Goal: Navigation & Orientation: Find specific page/section

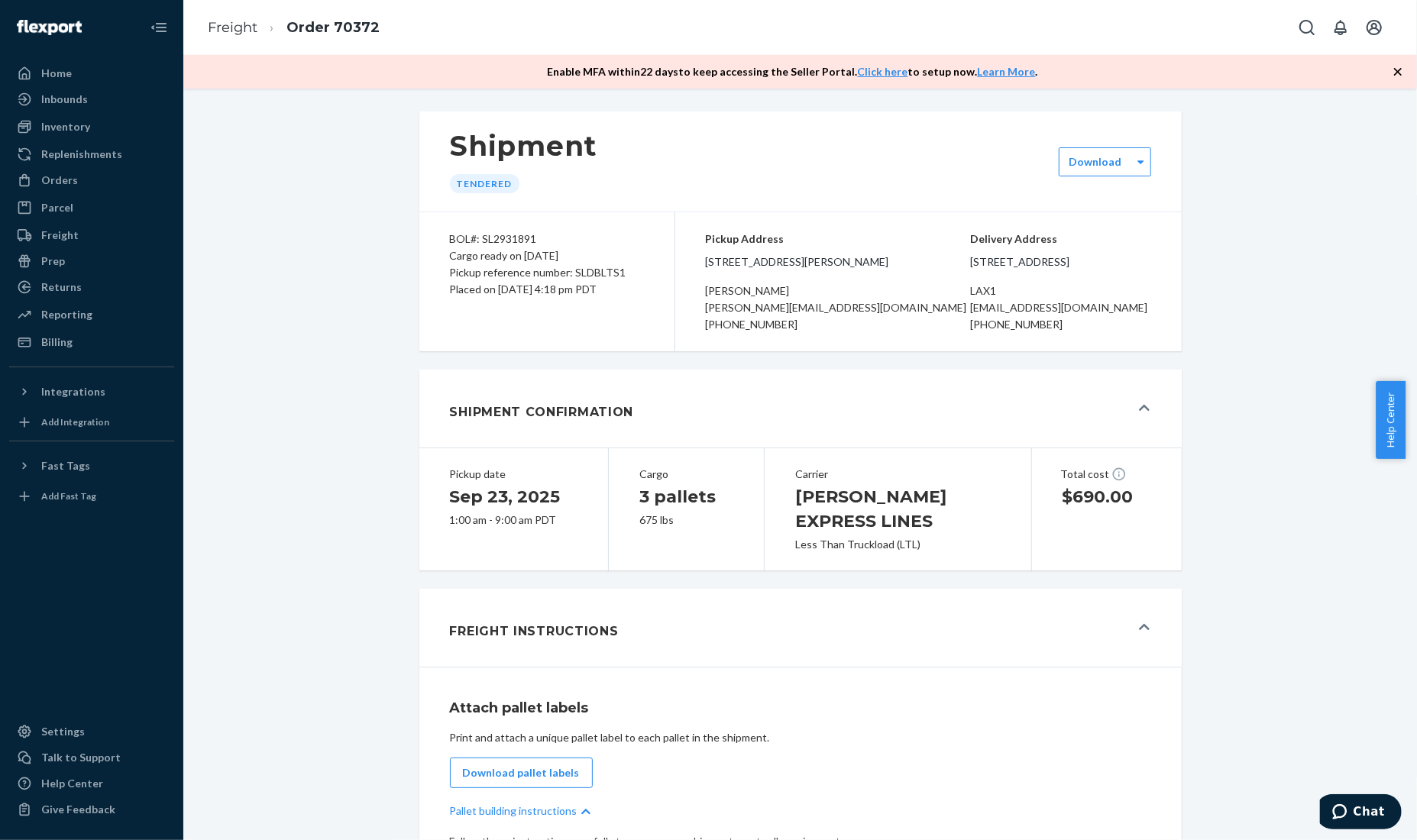
scroll to position [535, 0]
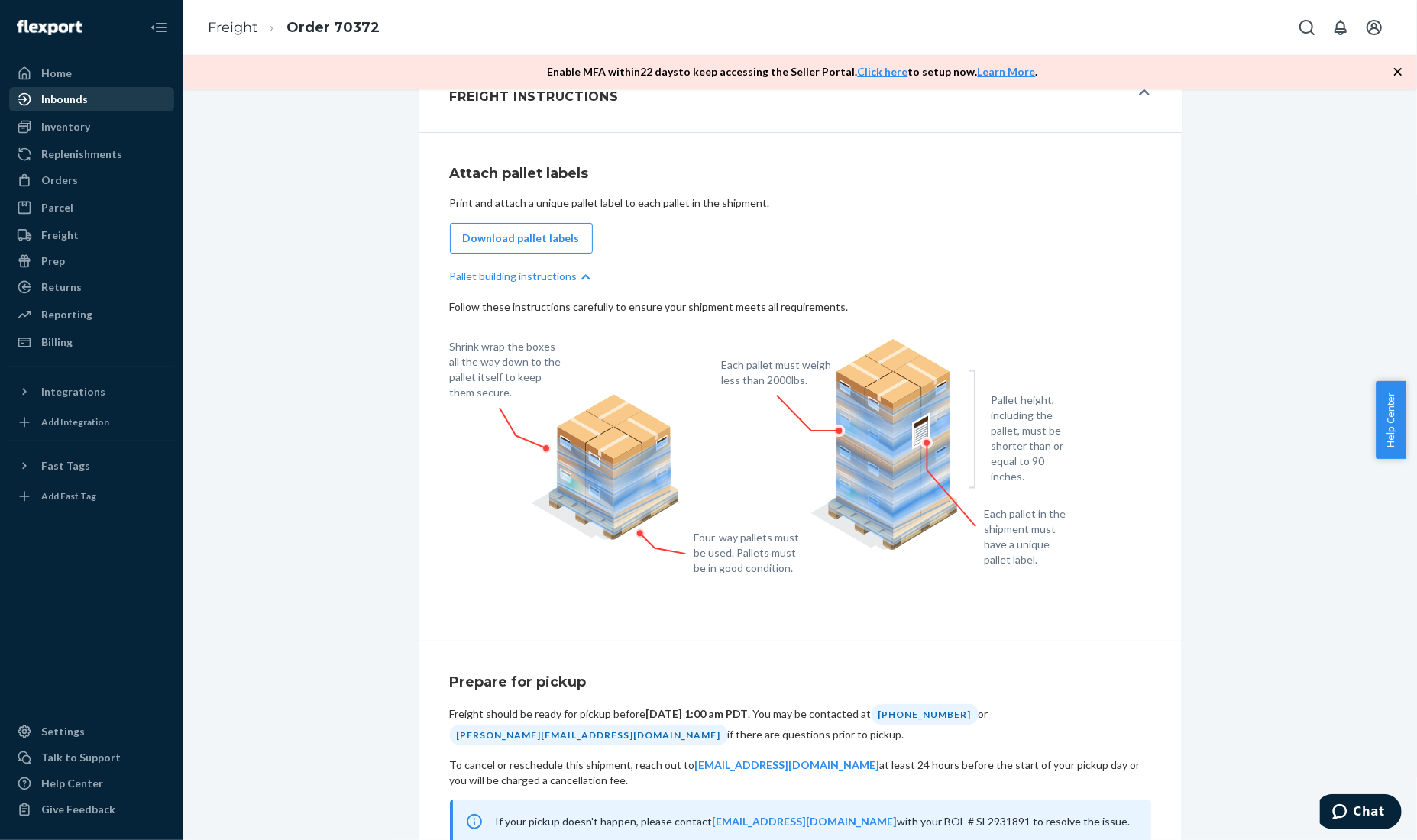
click at [128, 104] on div "Inbounds" at bounding box center [91, 99] width 162 height 21
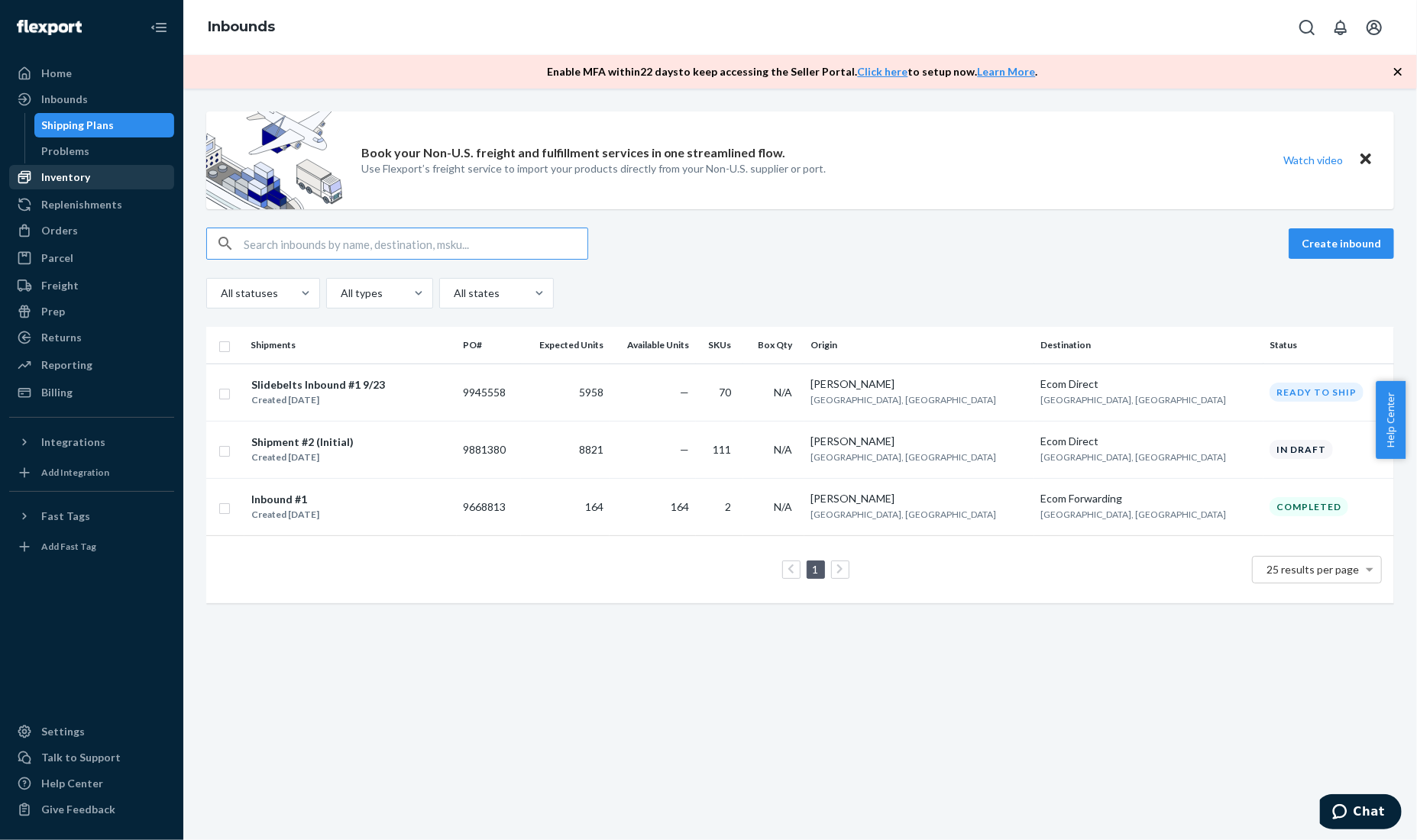
click at [150, 168] on div "Inventory" at bounding box center [91, 177] width 162 height 21
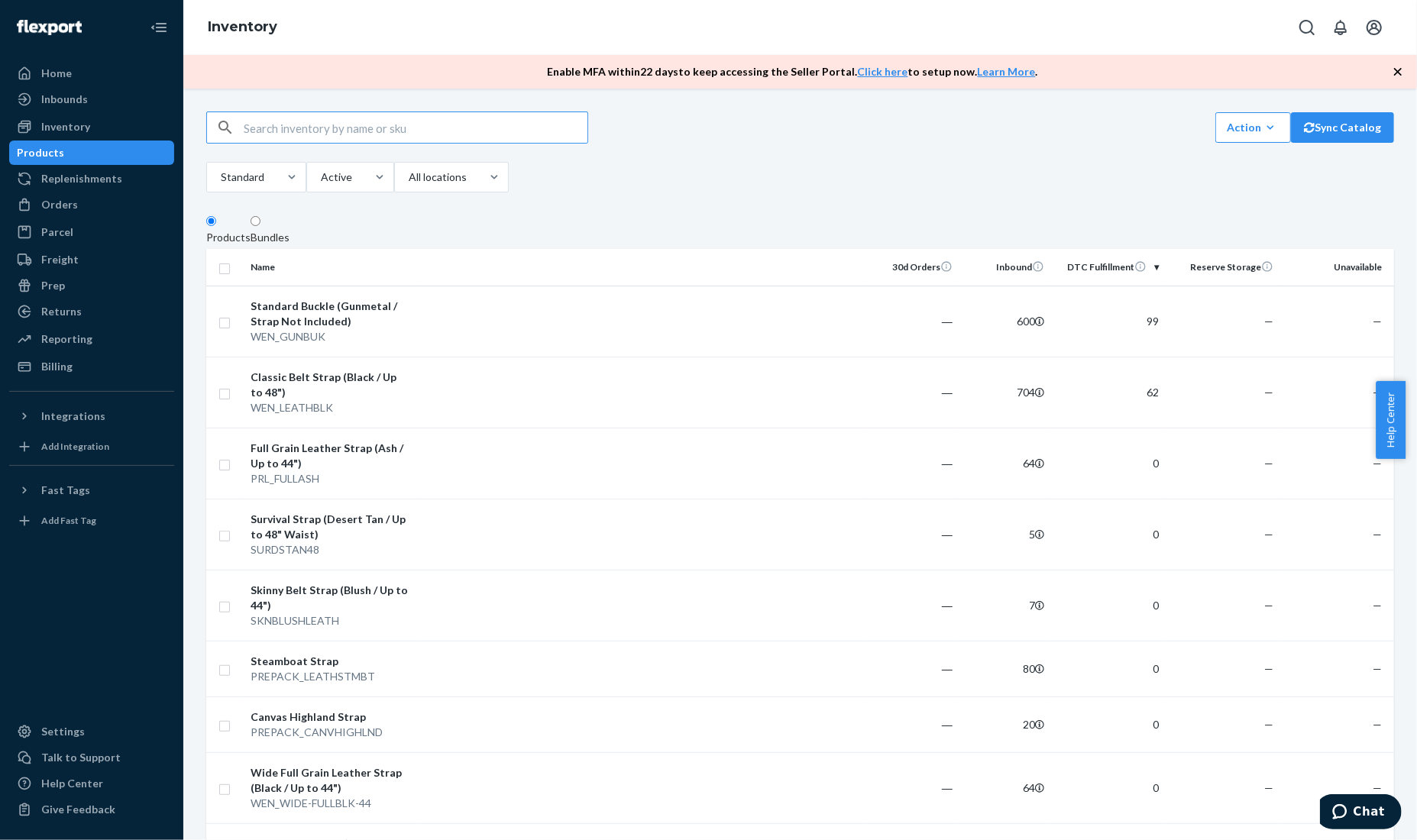
click at [1015, 149] on div "Action Create product Create bundle Bulk create products Bulk update products B…" at bounding box center [801, 154] width 1188 height 85
click at [114, 176] on div "Replenishments" at bounding box center [81, 179] width 81 height 15
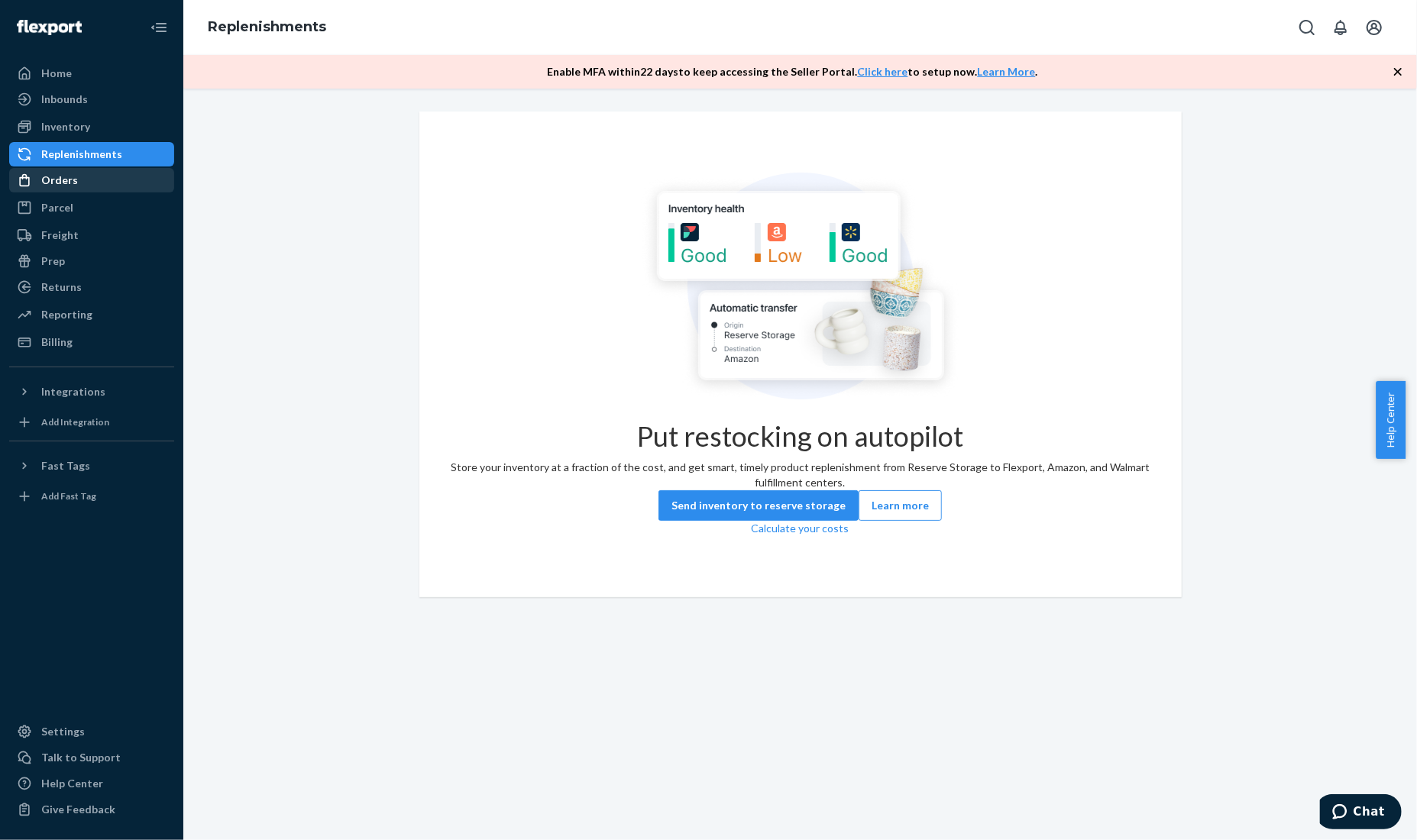
click at [107, 185] on div "Orders" at bounding box center [91, 180] width 162 height 21
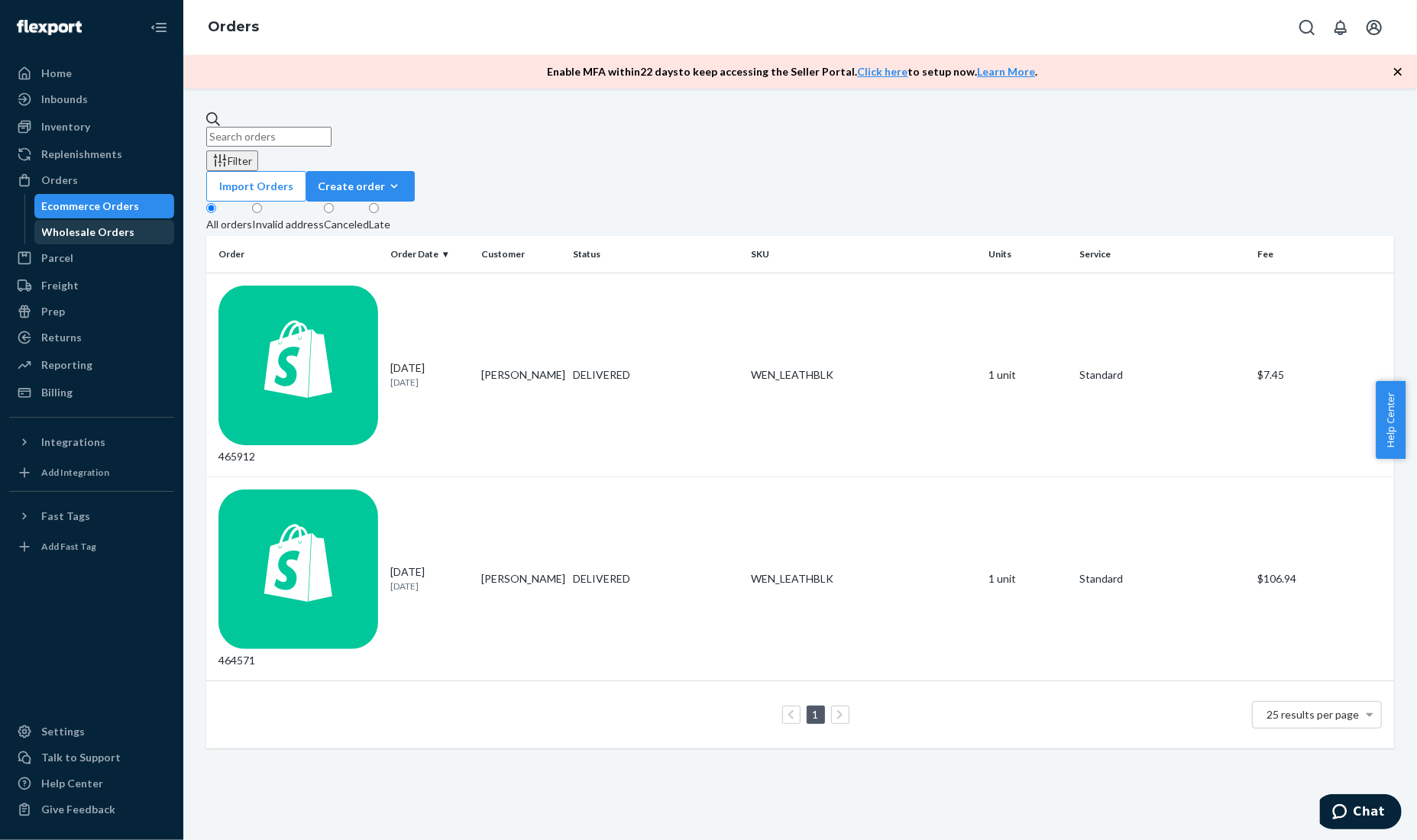
click at [105, 228] on div "Wholesale Orders" at bounding box center [88, 232] width 93 height 15
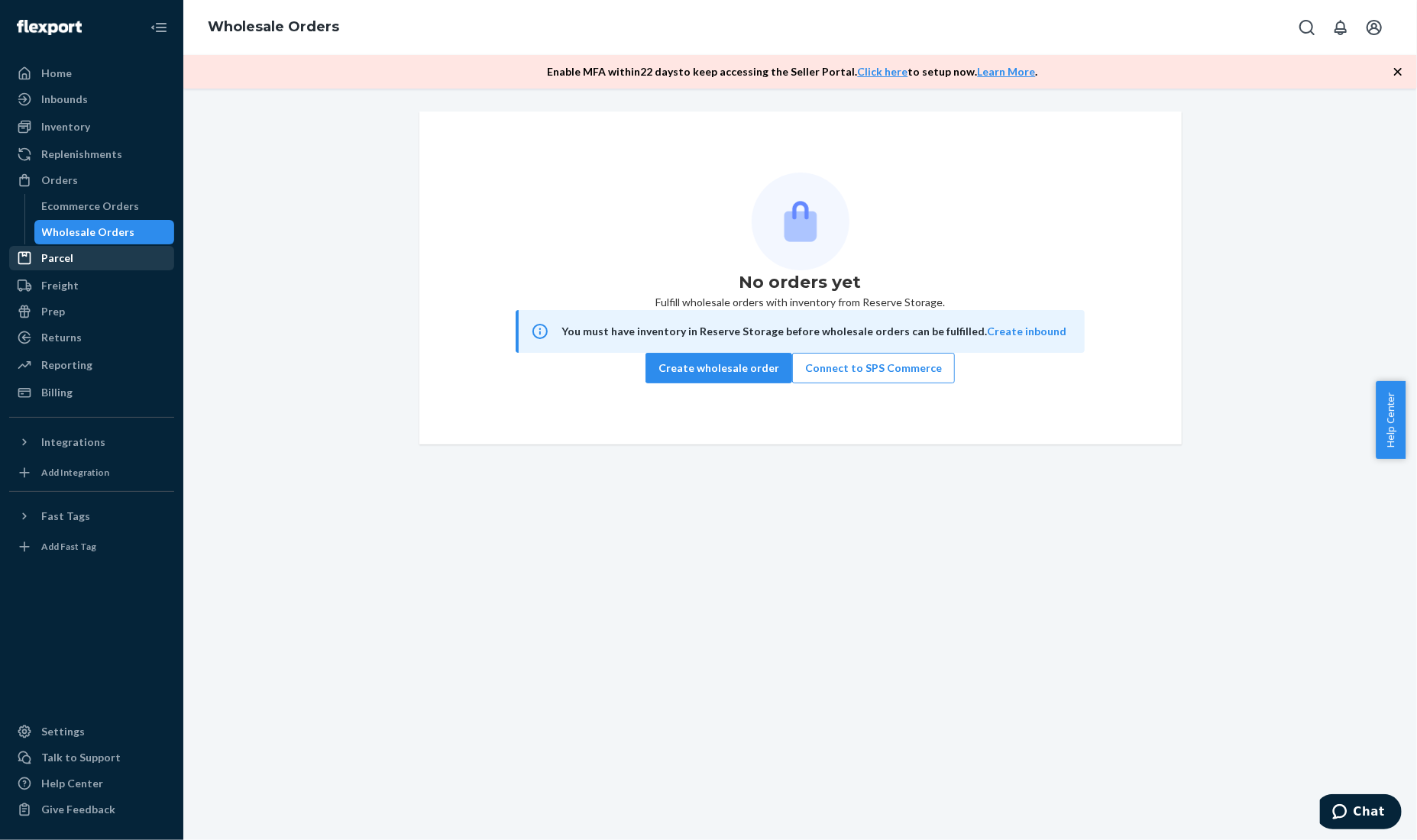
click at [102, 255] on div "Parcel" at bounding box center [91, 258] width 162 height 21
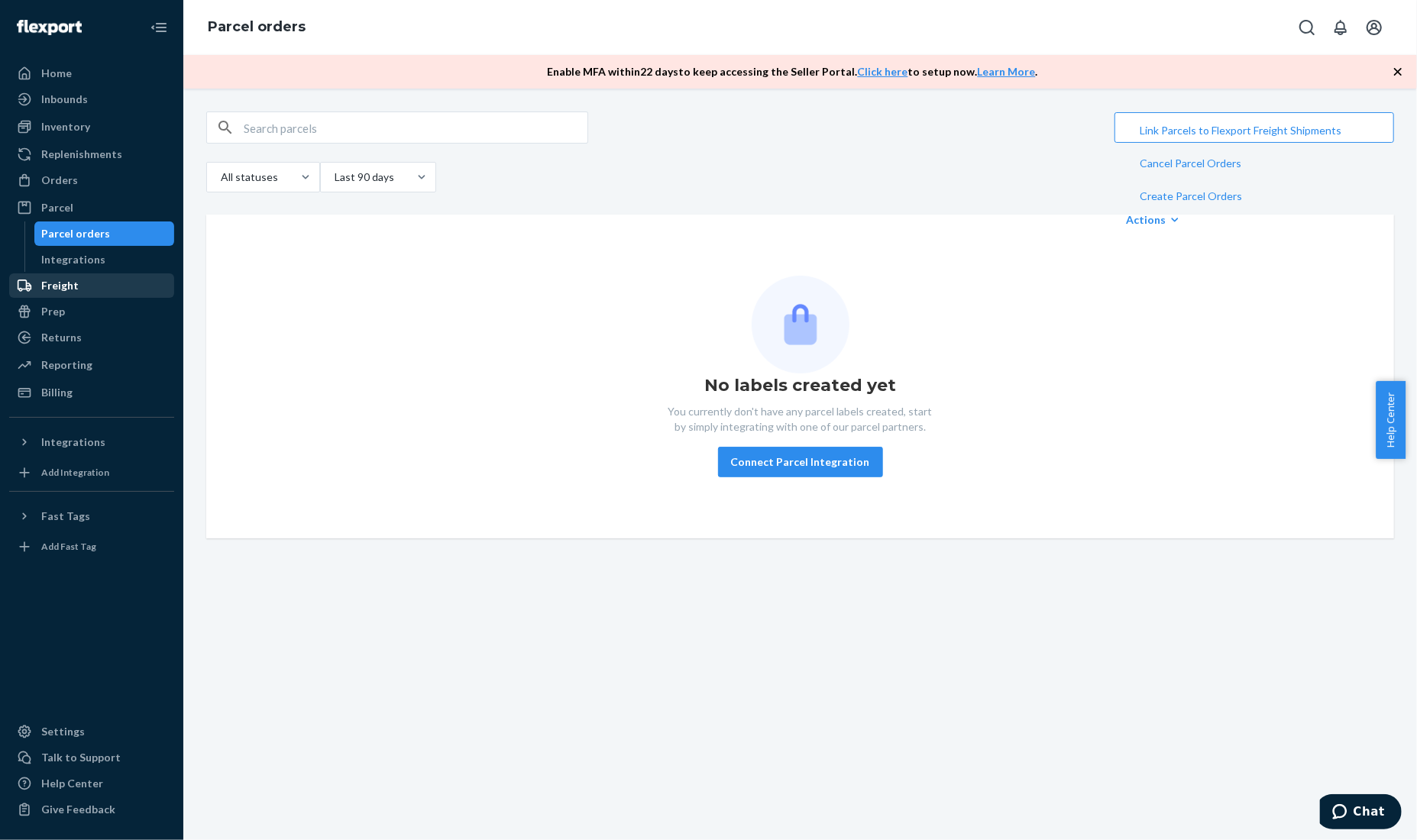
click at [98, 276] on div "Freight" at bounding box center [91, 285] width 162 height 21
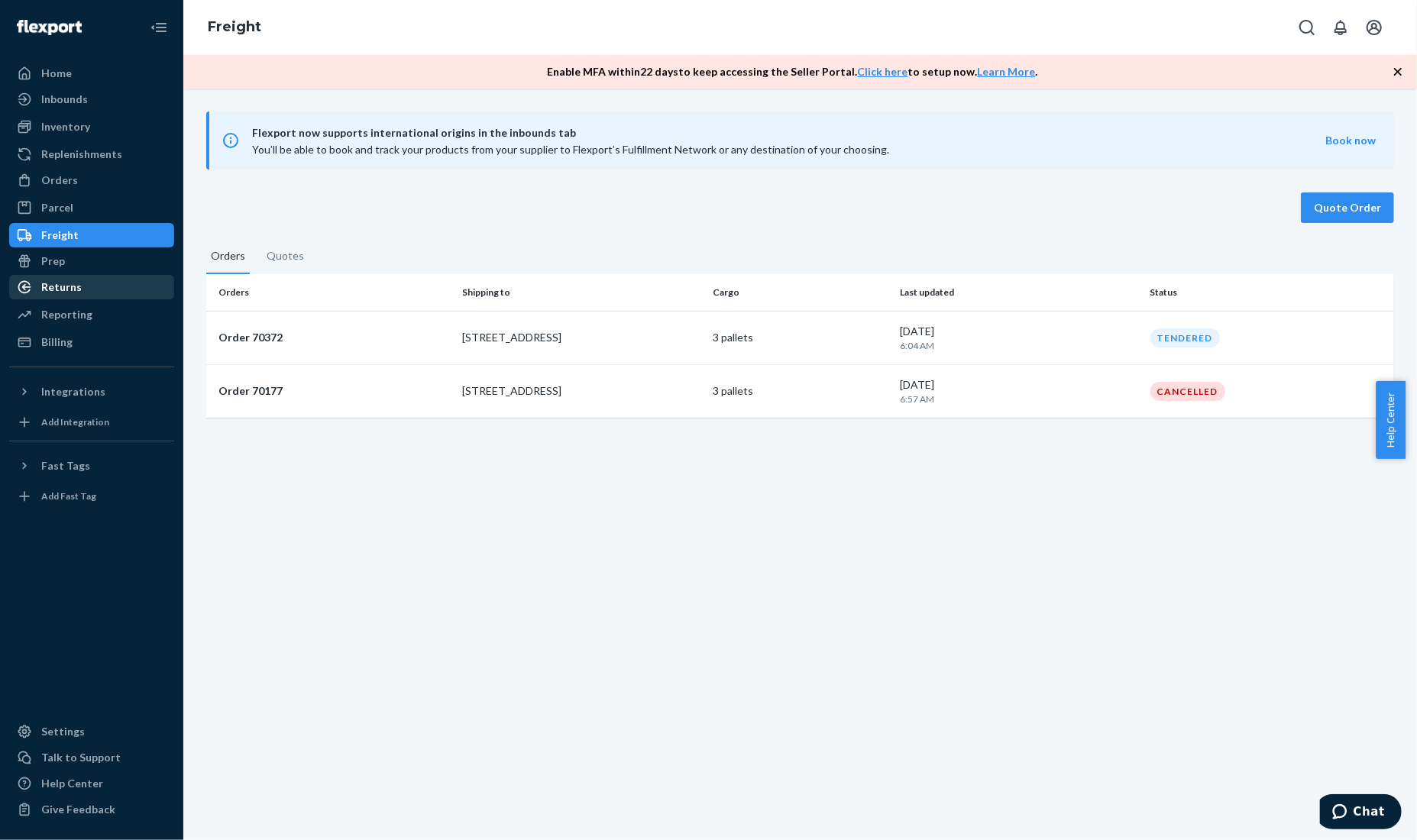
click at [110, 296] on div "Returns" at bounding box center [91, 287] width 162 height 21
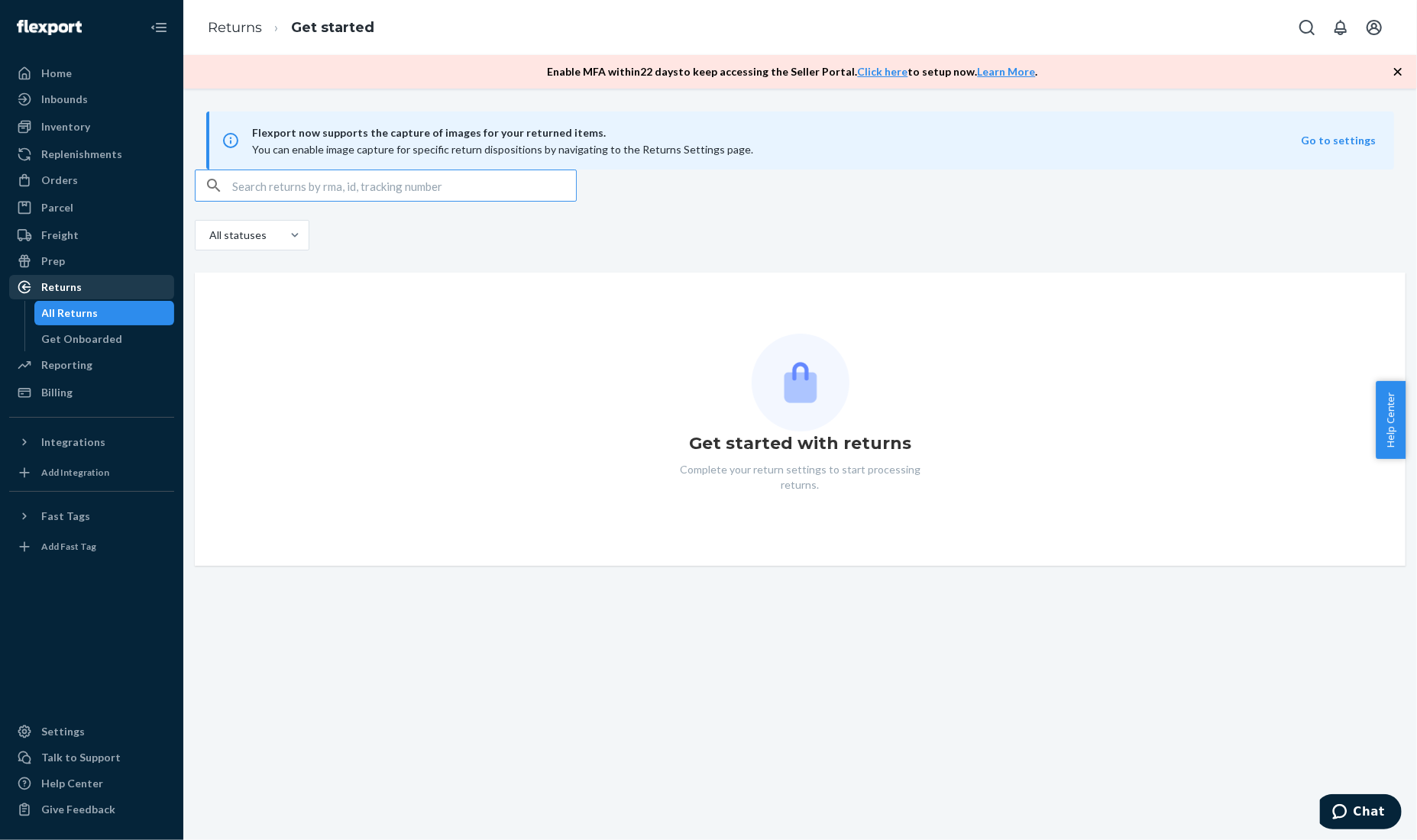
click at [93, 275] on link "Returns" at bounding box center [92, 287] width 165 height 25
click at [91, 263] on div "Prep" at bounding box center [91, 261] width 162 height 21
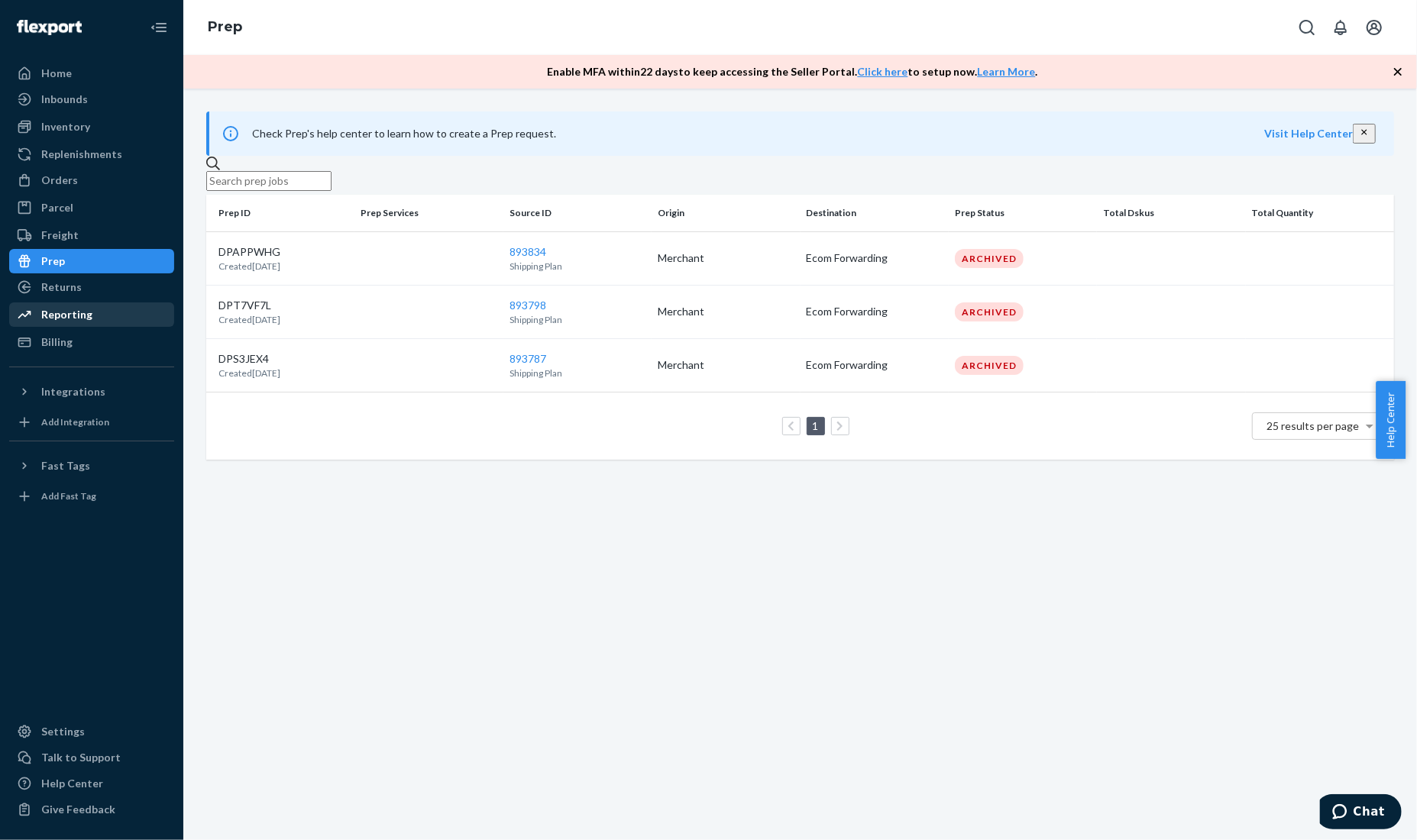
click at [123, 319] on div "Reporting" at bounding box center [91, 315] width 162 height 21
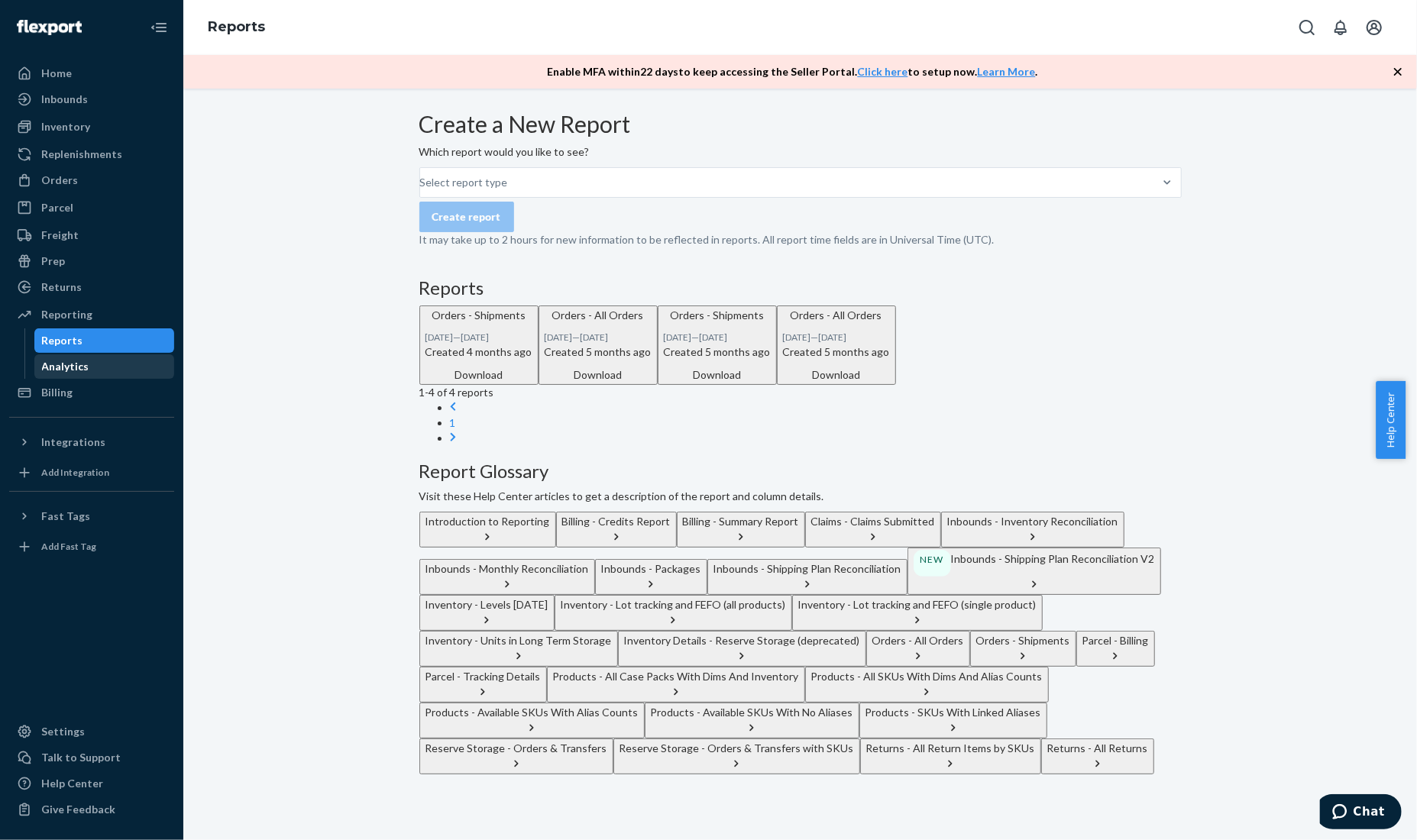
click at [135, 365] on div "Analytics" at bounding box center [105, 366] width 138 height 21
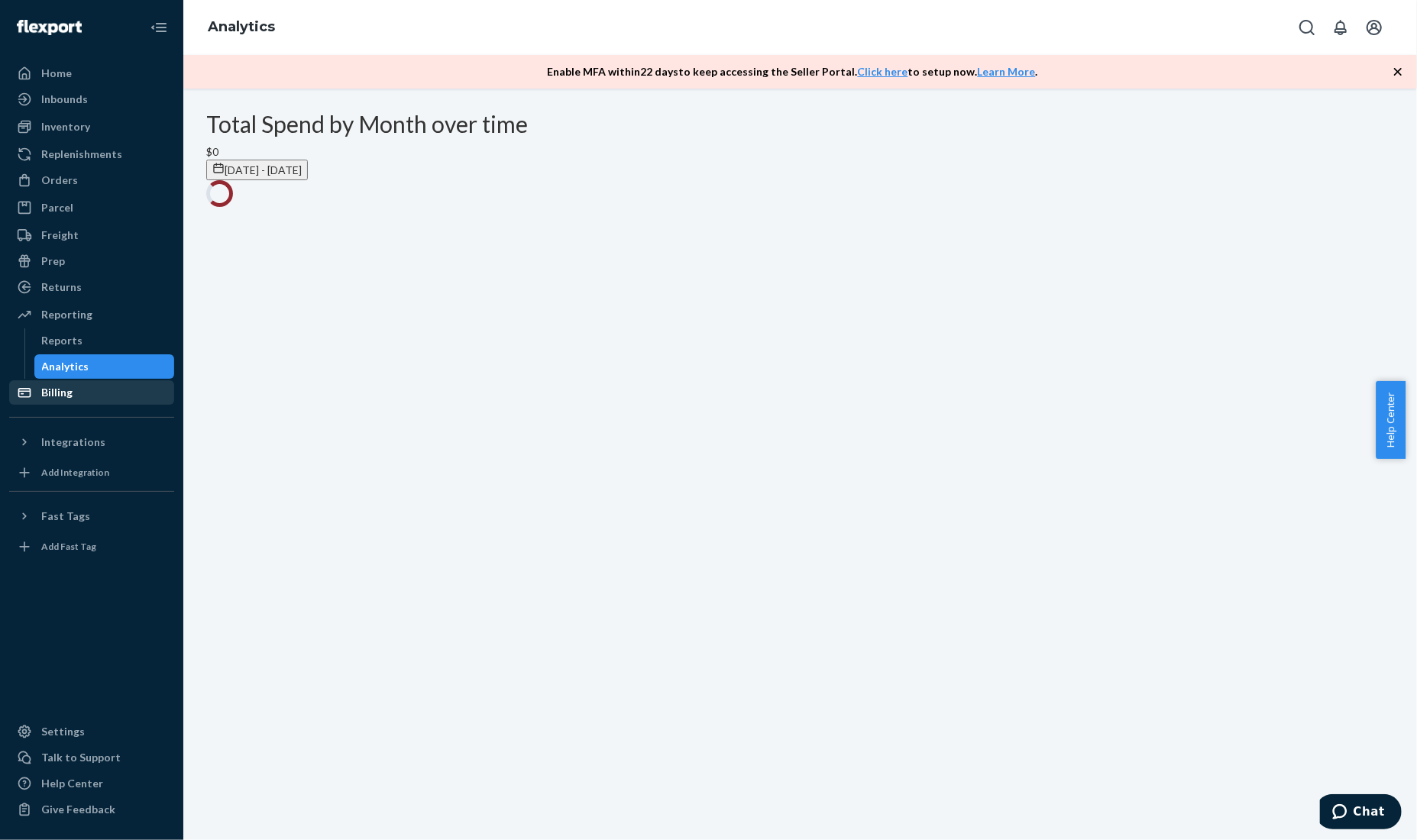
click at [130, 388] on div "Billing" at bounding box center [91, 392] width 162 height 21
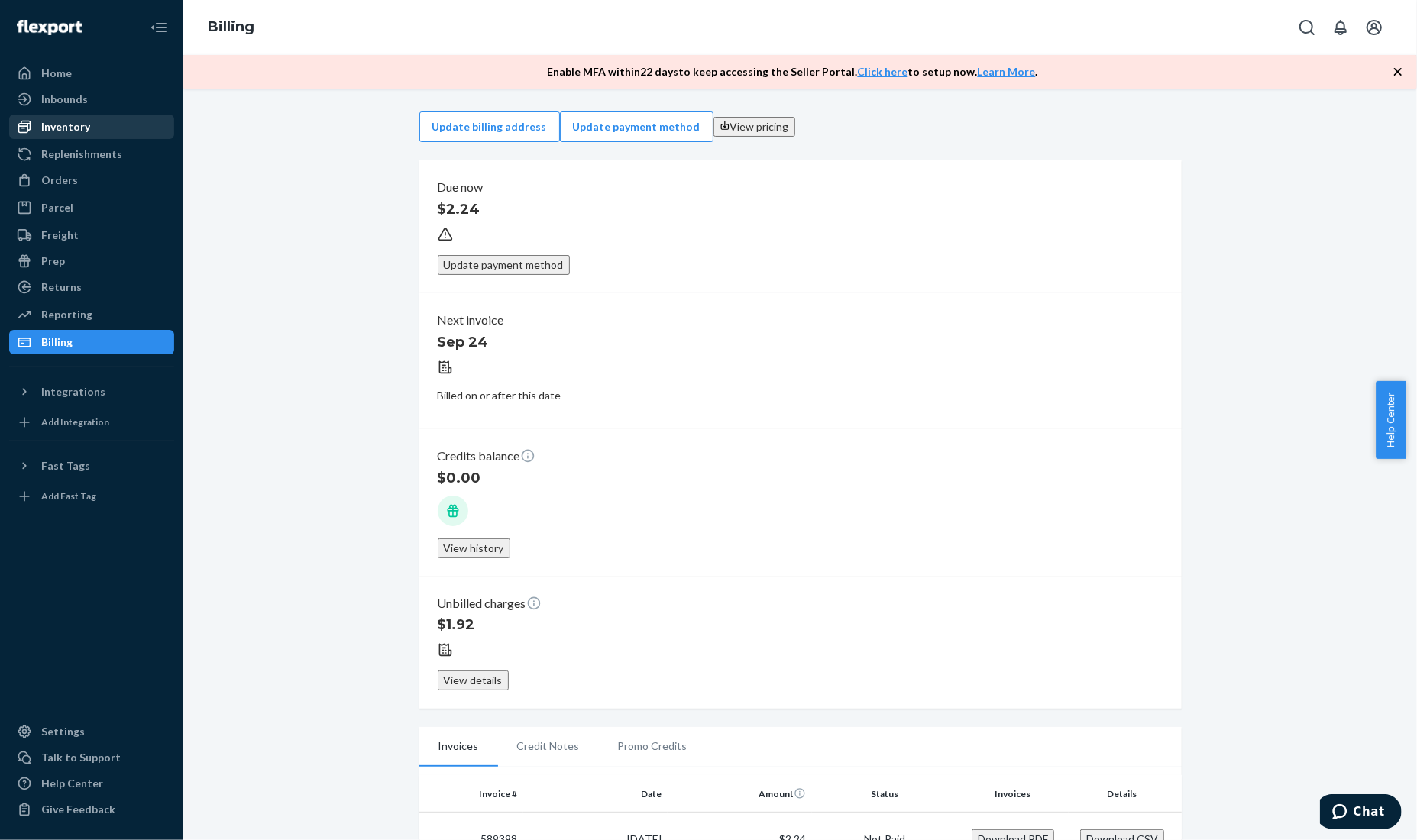
click at [150, 129] on div "Inventory" at bounding box center [91, 126] width 162 height 21
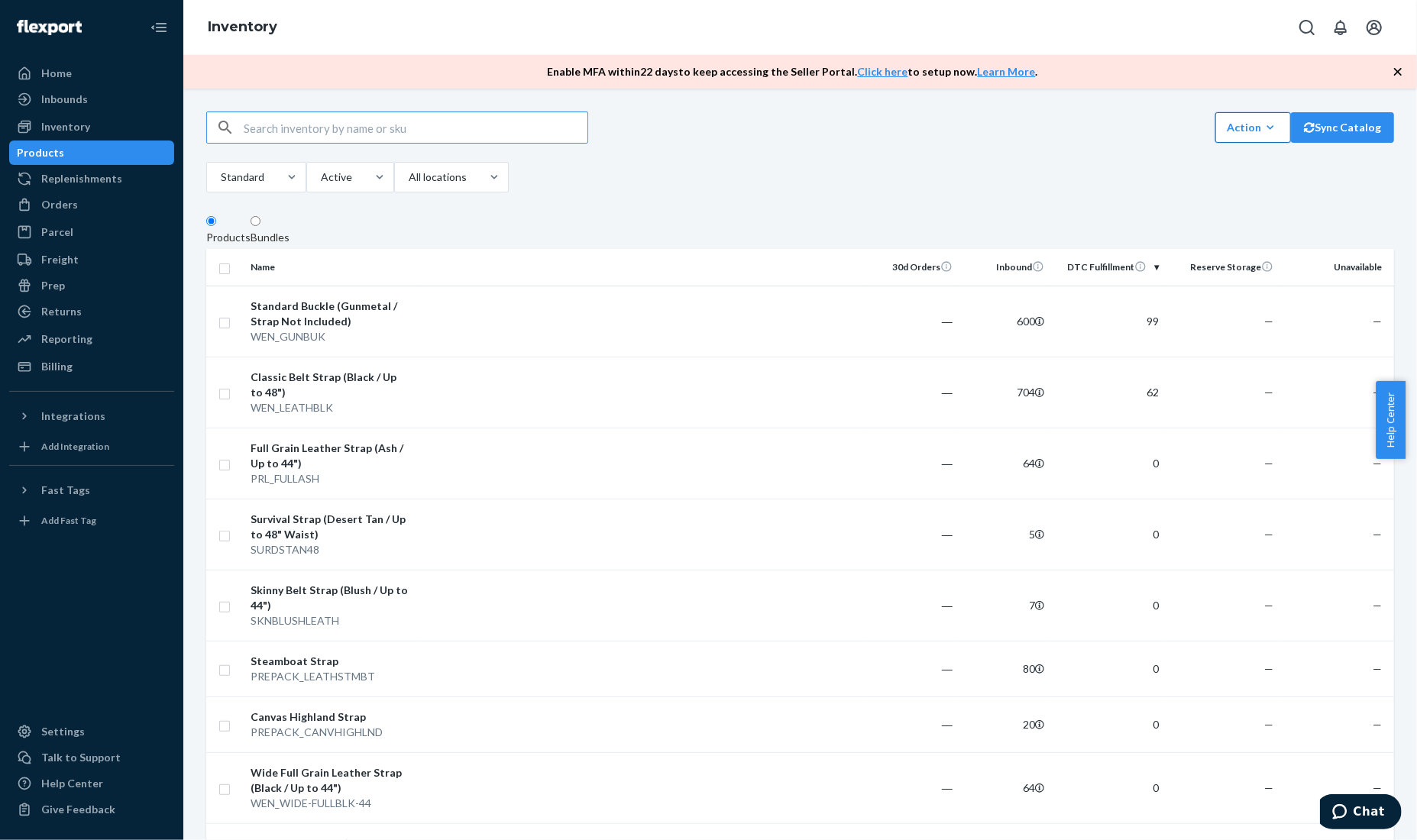
click at [1263, 135] on icon "button" at bounding box center [1271, 127] width 15 height 15
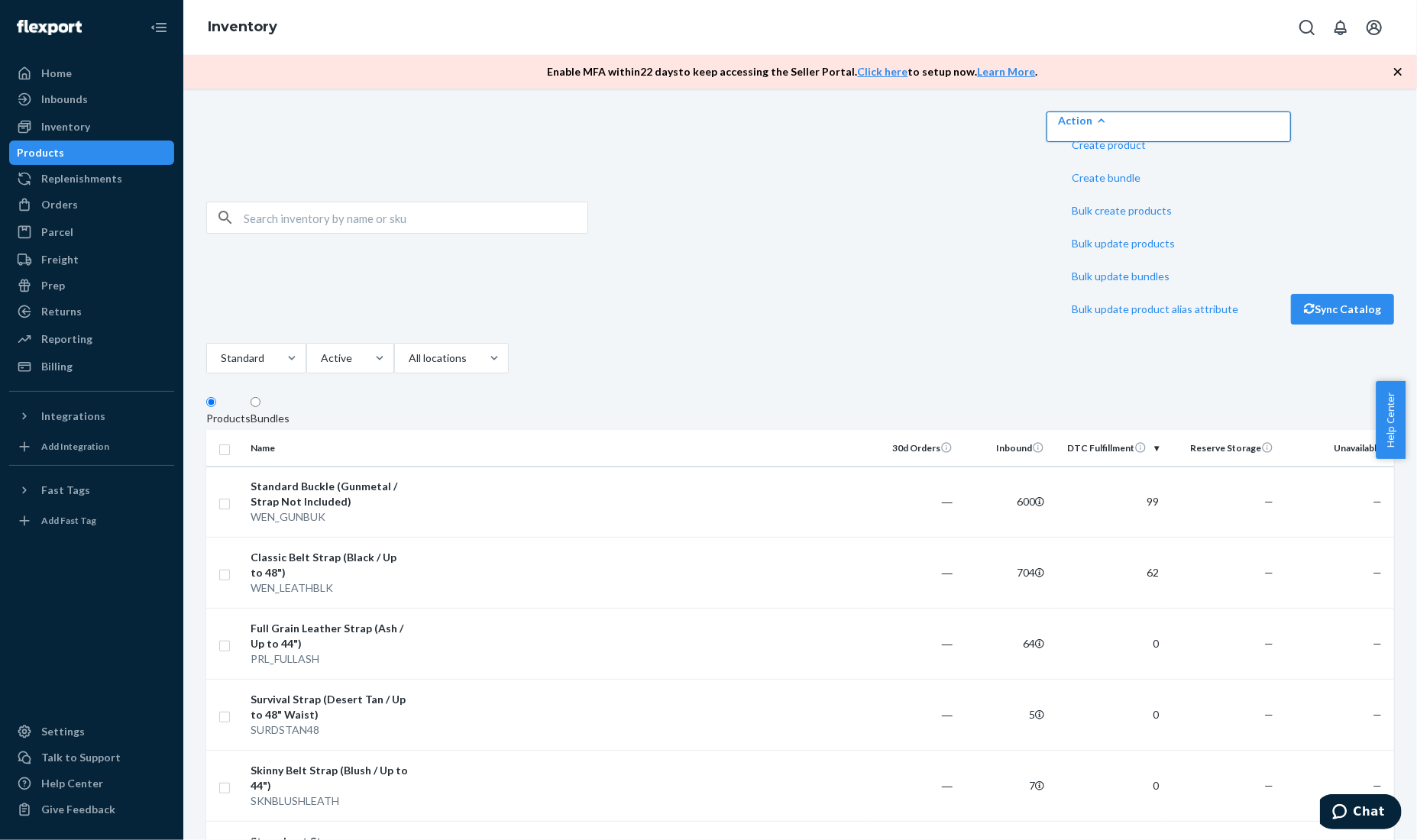
click at [1018, 118] on div "Action Create product Create bundle Bulk create products Bulk update products B…" at bounding box center [801, 218] width 1188 height 213
click at [692, 144] on div "Action Create product Create bundle Bulk create products Bulk update products B…" at bounding box center [801, 218] width 1188 height 213
drag, startPoint x: 1135, startPoint y: 478, endPoint x: 1151, endPoint y: 481, distance: 16.3
click at [1151, 608] on td "0" at bounding box center [1108, 644] width 115 height 71
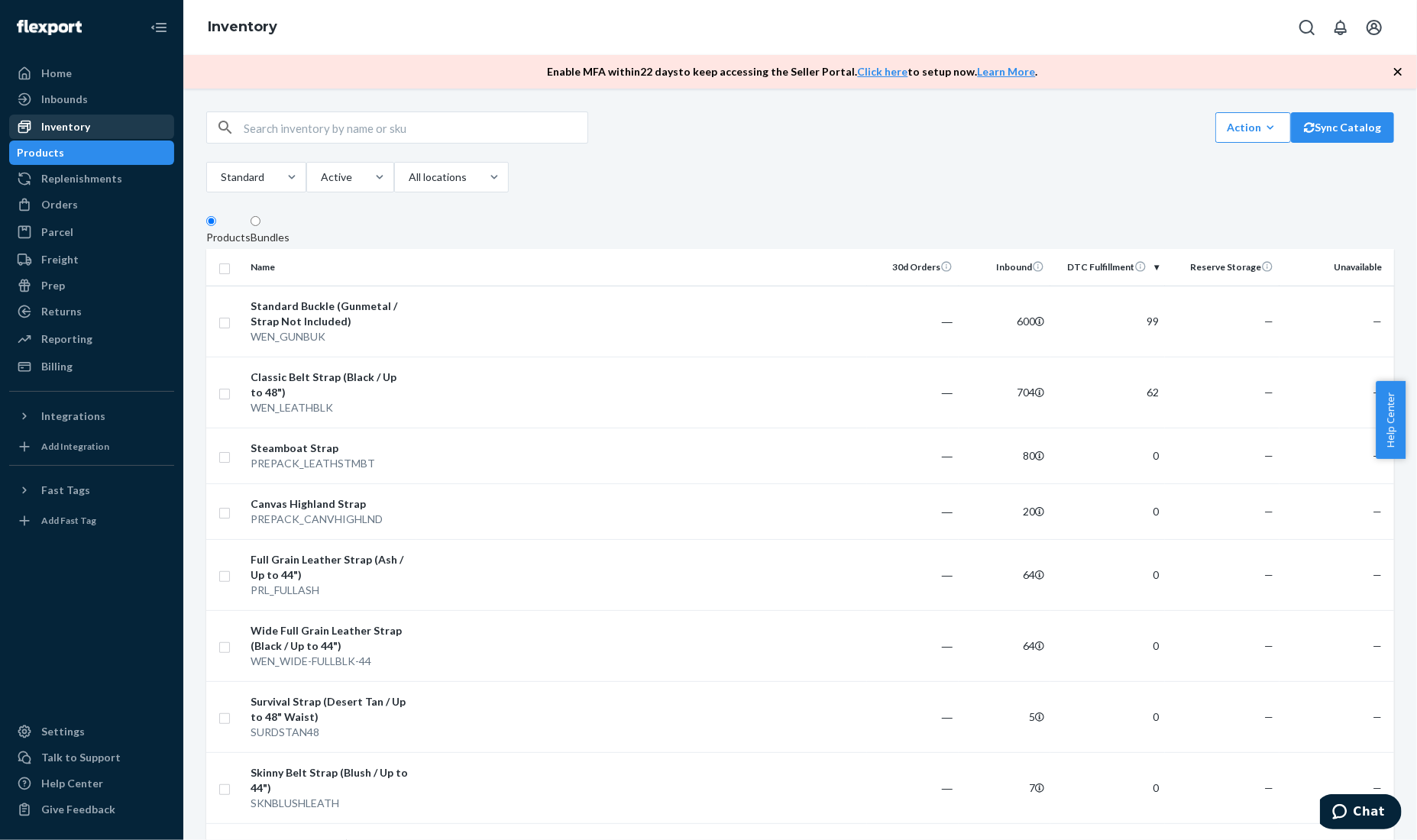
click at [99, 129] on div "Inventory" at bounding box center [91, 126] width 162 height 21
click at [380, 236] on fieldset "Products Bundles" at bounding box center [801, 232] width 1188 height 34
drag, startPoint x: 381, startPoint y: 674, endPoint x: 358, endPoint y: 300, distance: 374.7
click at [250, 671] on td "Wide Full Grain Leather Strap (Black / Up to 44") WEN_WIDE-FULLBLK-44" at bounding box center [331, 646] width 172 height 71
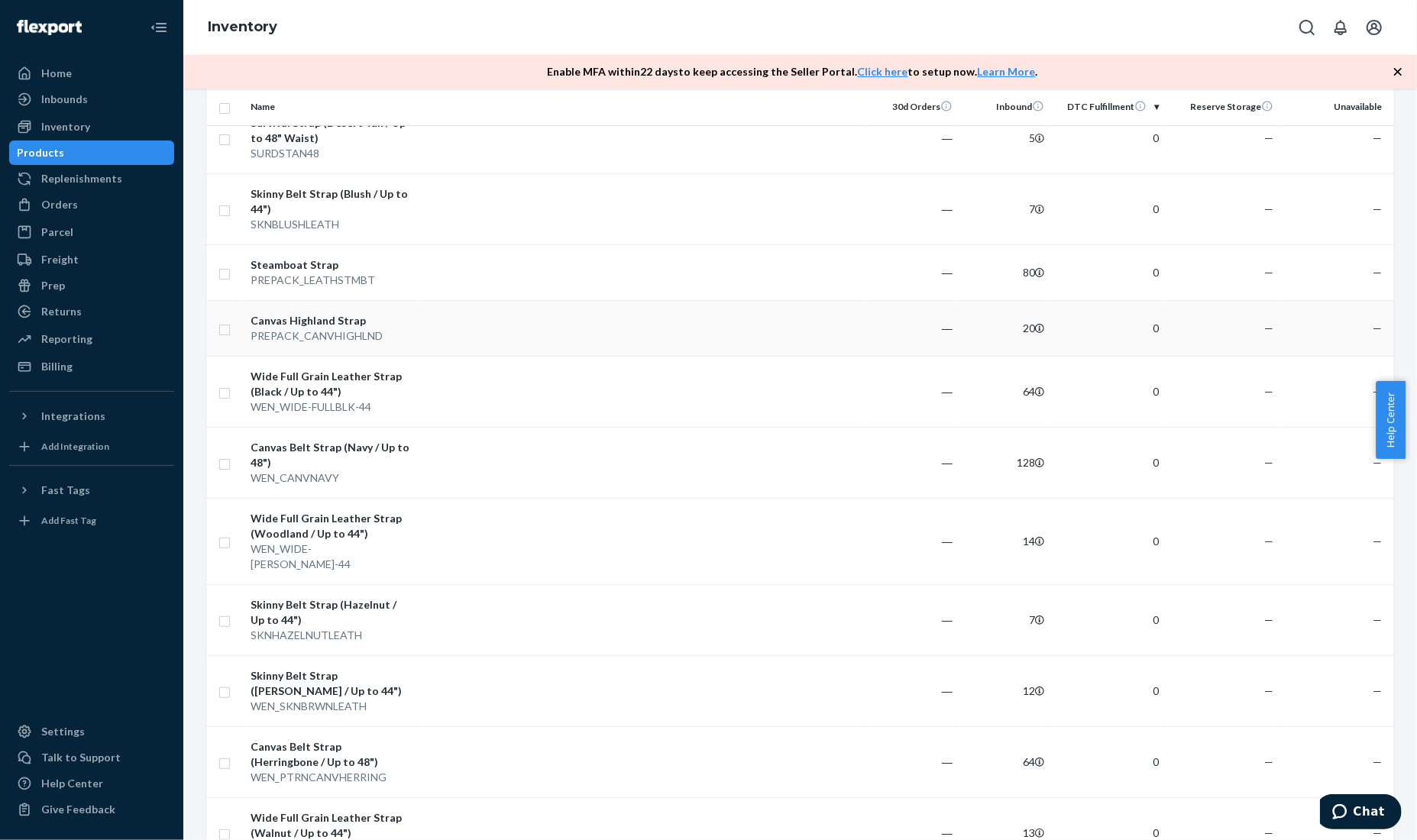
scroll to position [401, 0]
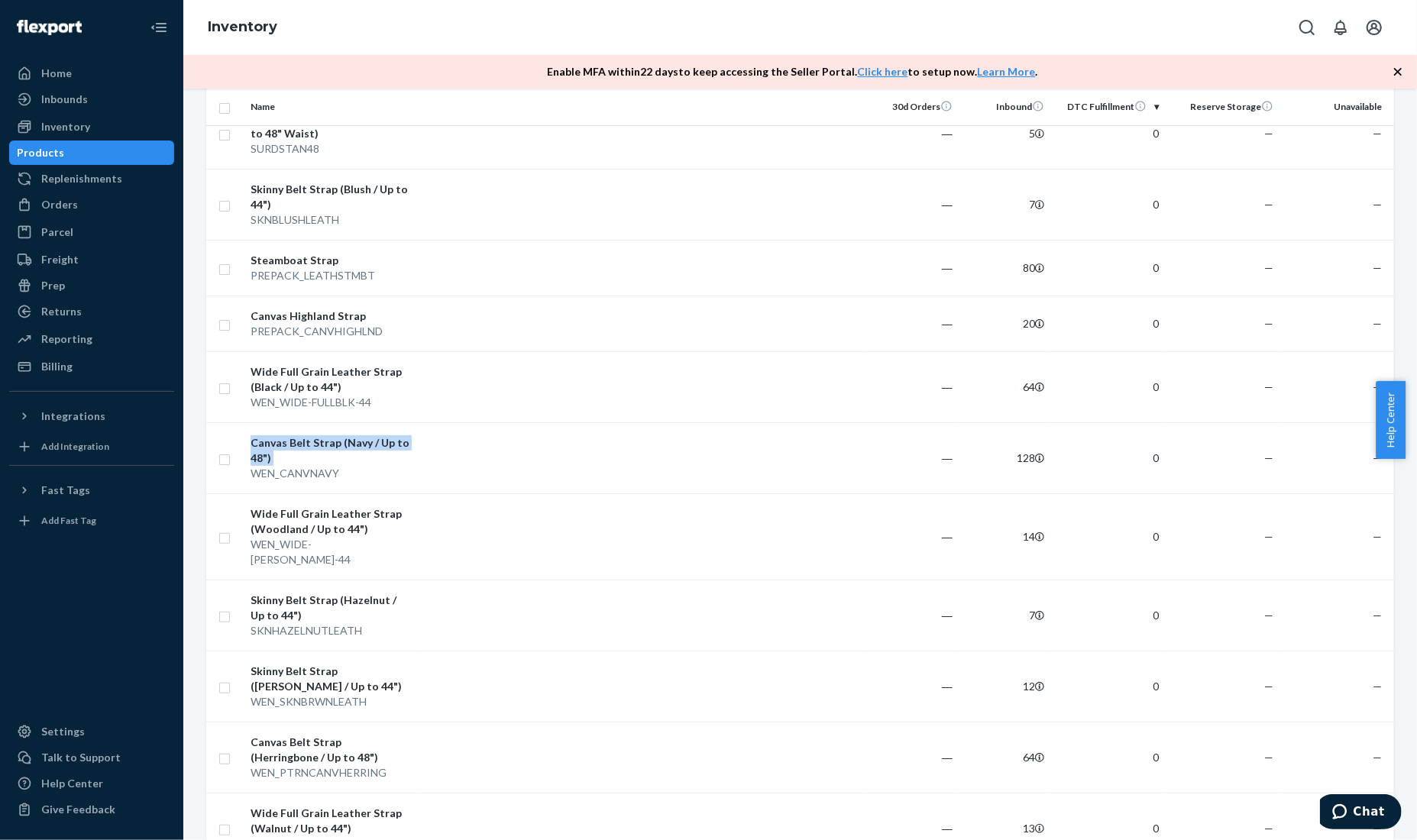
drag, startPoint x: 254, startPoint y: 482, endPoint x: 197, endPoint y: 483, distance: 57.0
click at [203, 487] on div "Action Create product Create bundle Bulk create products Bulk update products B…" at bounding box center [801, 712] width 1211 height 2003
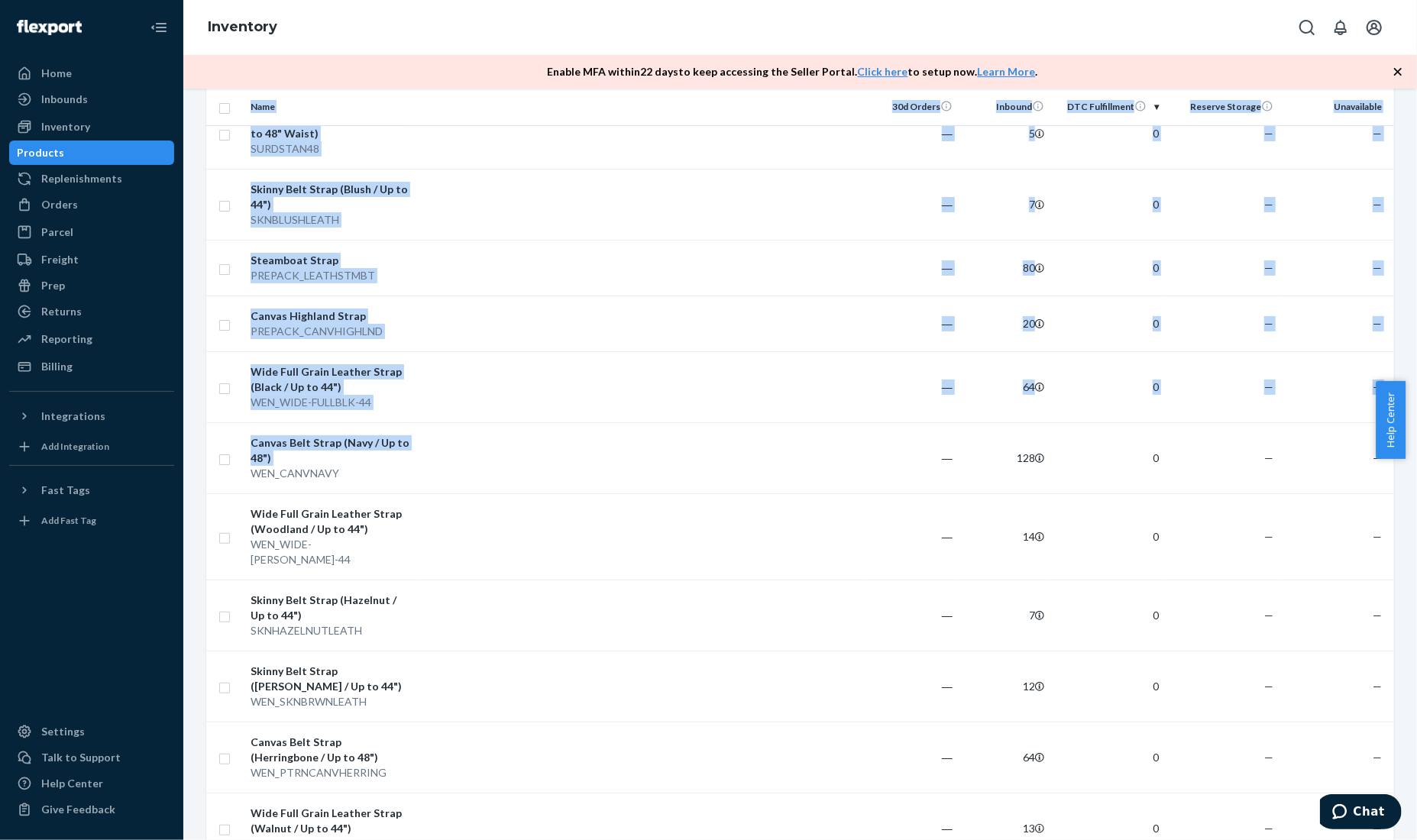
click at [193, 476] on div "Action Create product Create bundle Bulk create products Bulk update products B…" at bounding box center [801, 465] width 1234 height 752
click at [196, 475] on div "Action Create product Create bundle Bulk create products Bulk update products B…" at bounding box center [801, 712] width 1211 height 2003
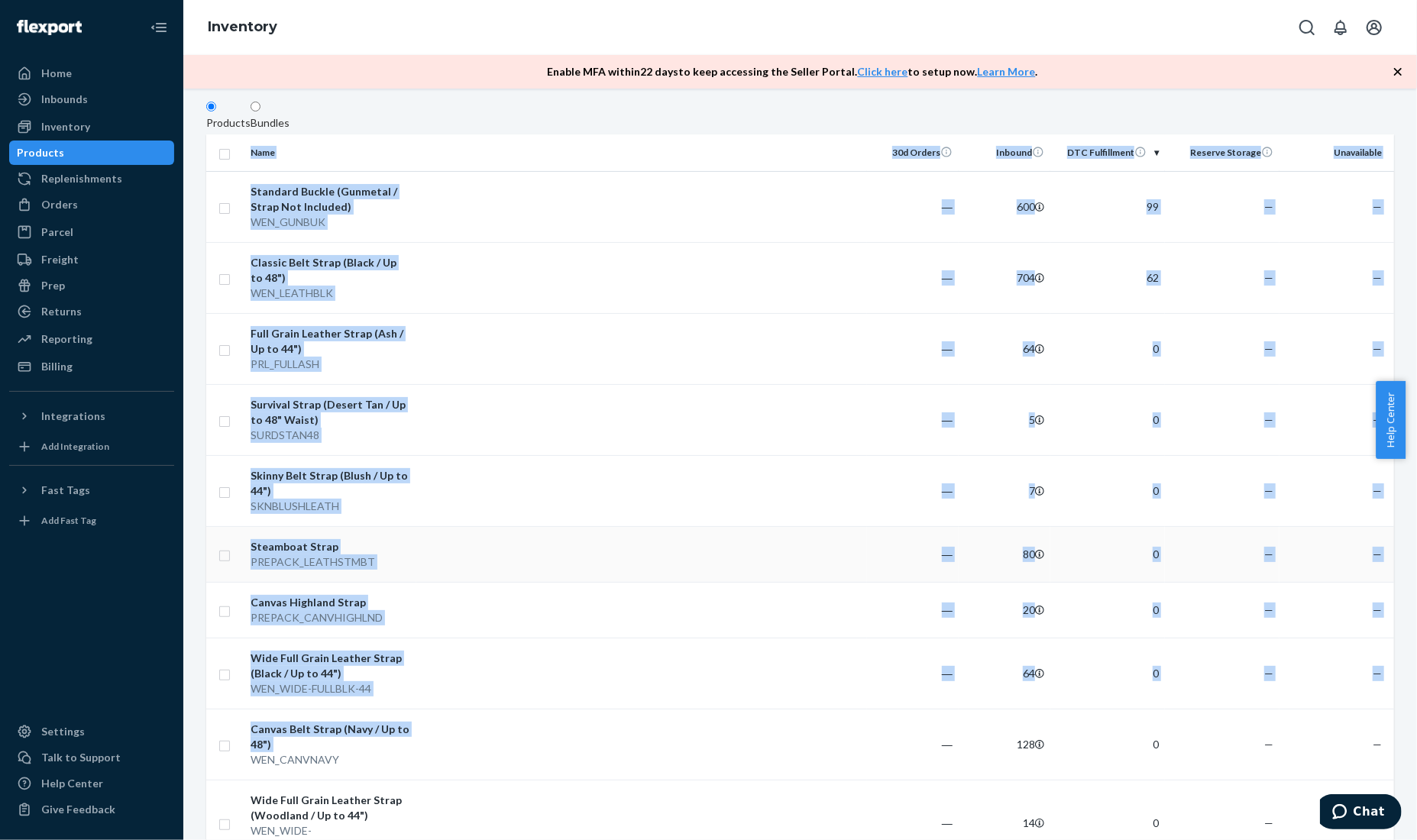
scroll to position [96, 0]
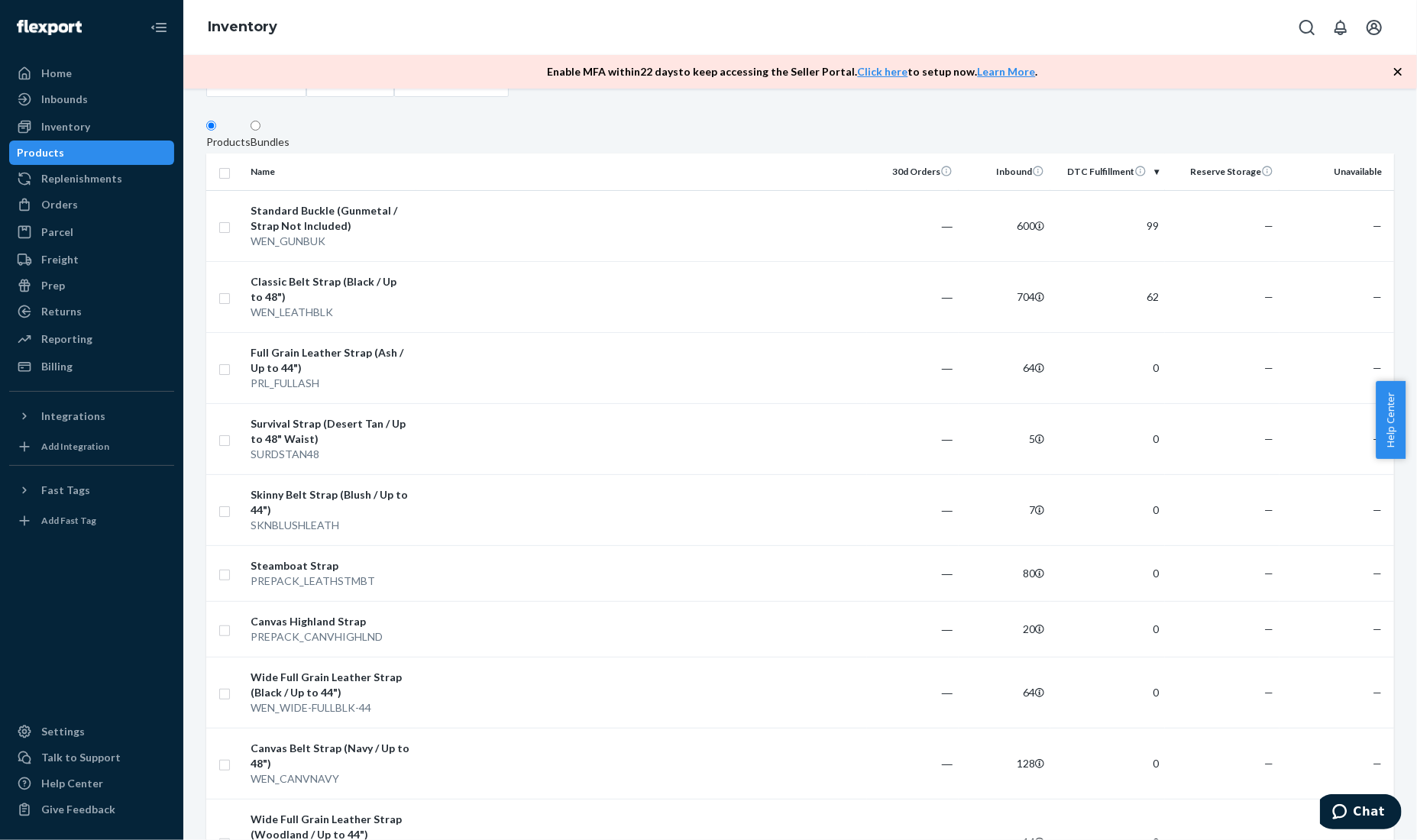
click at [467, 131] on fieldset "Products Bundles" at bounding box center [801, 137] width 1188 height 34
drag, startPoint x: 324, startPoint y: 326, endPoint x: 245, endPoint y: 328, distance: 79.0
click at [245, 328] on td "Classic Belt Strap (Black / Up to 48") WEN_LEATHBLK" at bounding box center [331, 297] width 172 height 71
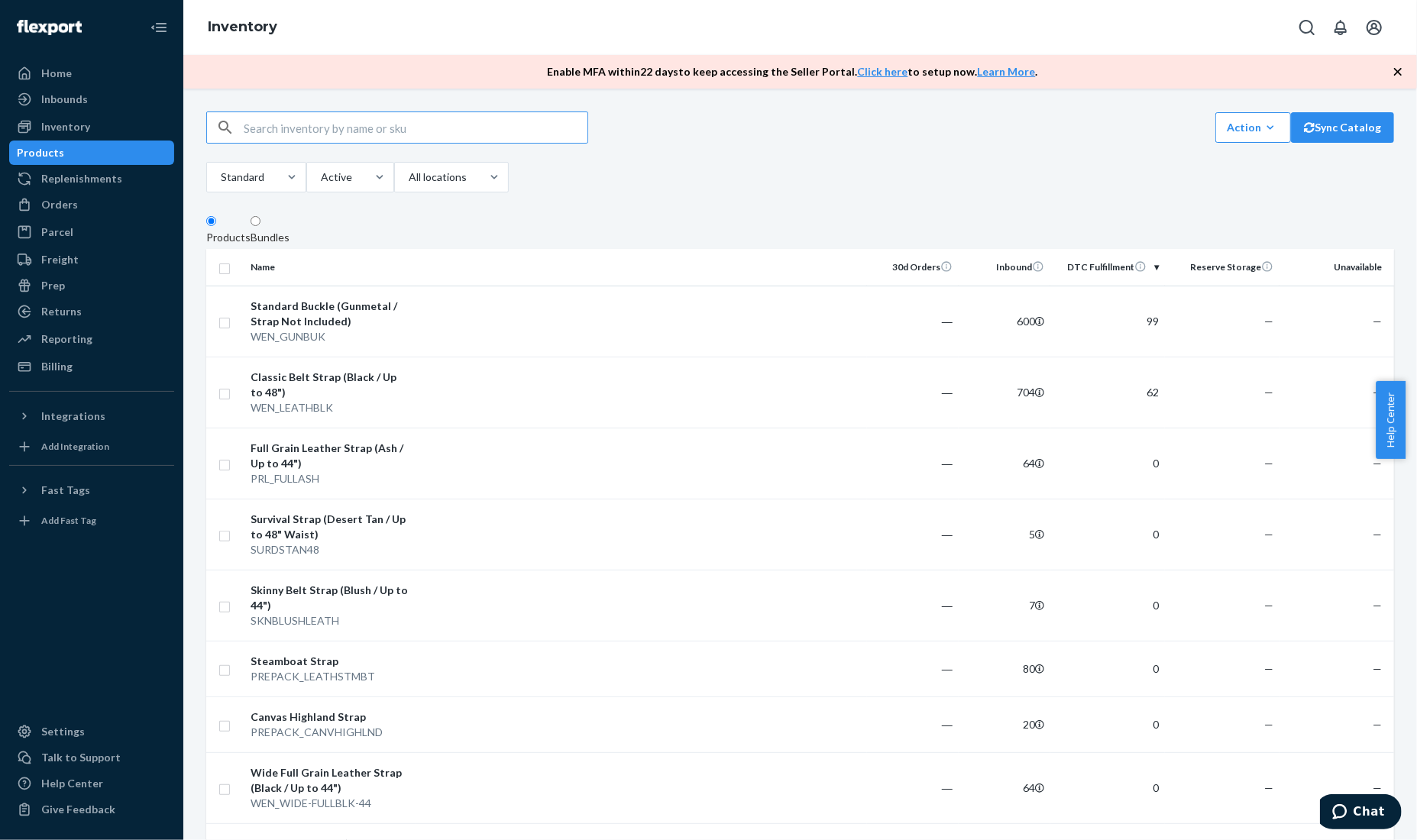
click at [119, 102] on div "Inbounds" at bounding box center [91, 99] width 162 height 21
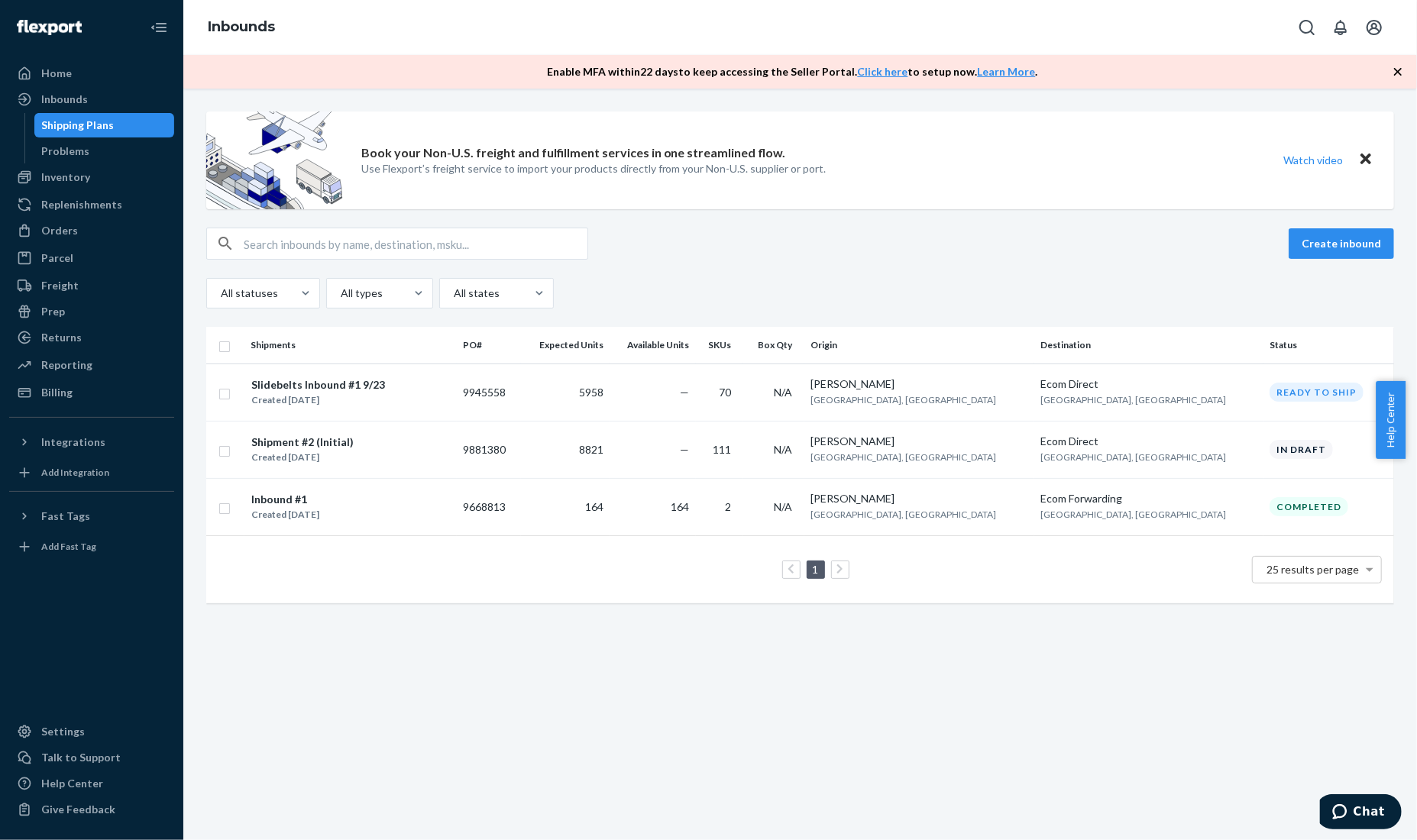
click at [535, 319] on div "Create inbound All statuses All types All states Shipments PO# Expected Units A…" at bounding box center [801, 423] width 1188 height 391
drag, startPoint x: 574, startPoint y: 736, endPoint x: 627, endPoint y: 782, distance: 70.2
click at [575, 736] on div "Book your Non-U.S. freight and fulfillment services in one streamlined flow. Us…" at bounding box center [801, 465] width 1234 height 752
